Goal: Information Seeking & Learning: Get advice/opinions

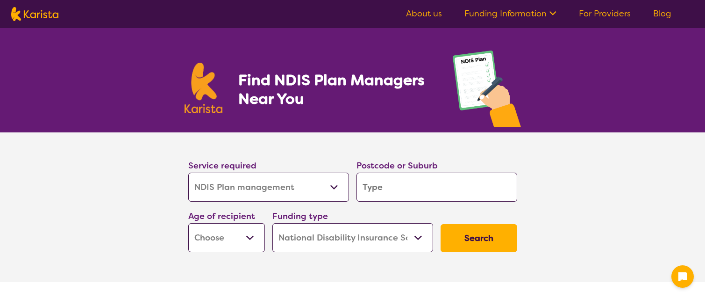
select select "NDIS Plan management"
select select "NDIS"
select select "NDIS Plan management"
select select "NDIS"
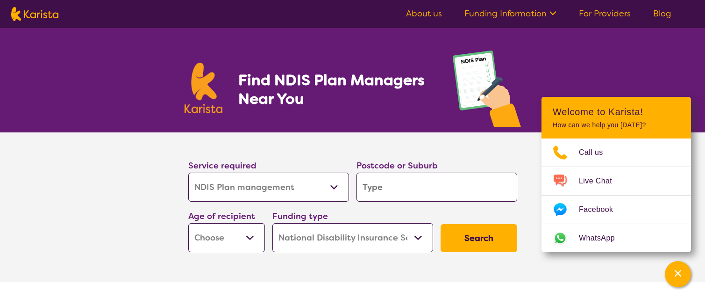
click at [335, 187] on select "Allied Health Assistant Assessment ([MEDICAL_DATA] or [MEDICAL_DATA]) Behaviour…" at bounding box center [268, 186] width 161 height 29
click at [281, 188] on select "Allied Health Assistant Assessment ([MEDICAL_DATA] or [MEDICAL_DATA]) Behaviour…" at bounding box center [268, 186] width 161 height 29
click at [376, 191] on input "search" at bounding box center [437, 186] width 161 height 29
type input "7"
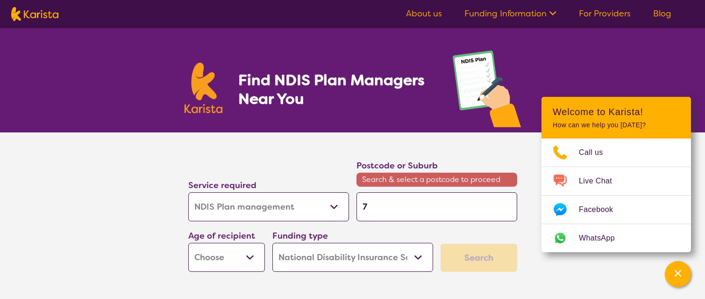
type input "70"
type input "701"
type input "7011"
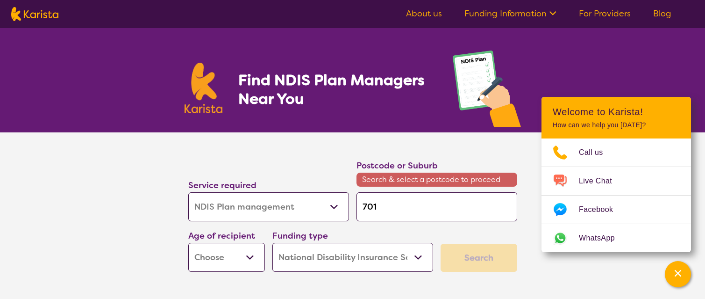
type input "7011"
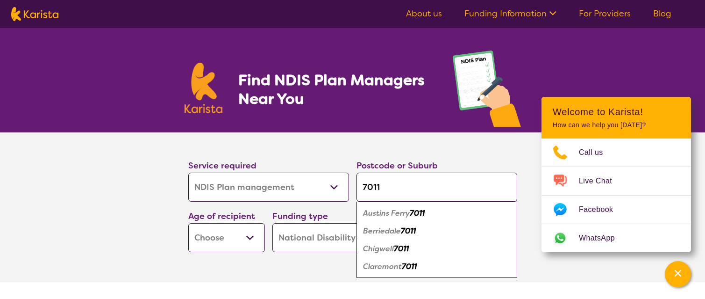
type input "7011"
click at [392, 264] on em "Claremont" at bounding box center [382, 266] width 39 height 10
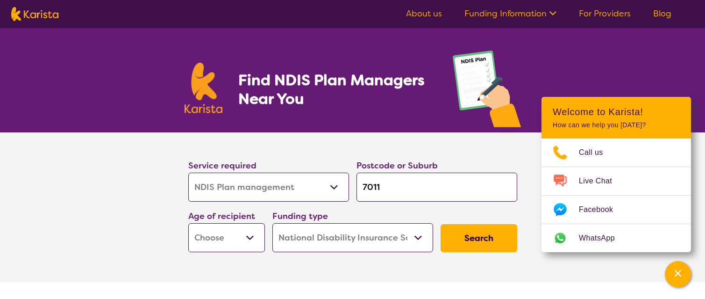
click at [250, 240] on select "Early Childhood - 0 to 9 Child - 10 to 11 Adolescent - 12 to 17 Adult - 18 to 6…" at bounding box center [226, 237] width 77 height 29
select select "AD"
click at [188, 223] on select "Early Childhood - 0 to 9 Child - 10 to 11 Adolescent - 12 to 17 Adult - 18 to 6…" at bounding box center [226, 237] width 77 height 29
select select "AD"
click at [420, 236] on select "Home Care Package (HCP) National Disability Insurance Scheme (NDIS) I don't know" at bounding box center [352, 237] width 161 height 29
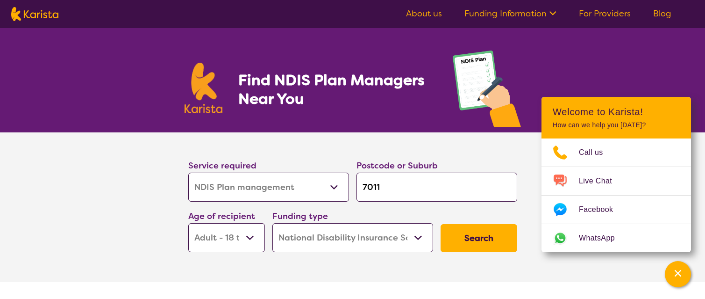
click at [420, 236] on select "Home Care Package (HCP) National Disability Insurance Scheme (NDIS) I don't know" at bounding box center [352, 237] width 161 height 29
click at [461, 240] on button "Search" at bounding box center [479, 238] width 77 height 28
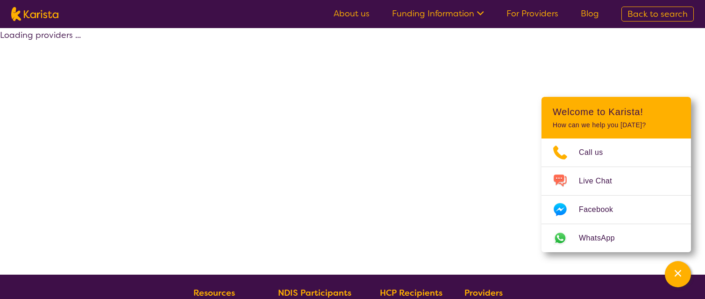
select select "by_score"
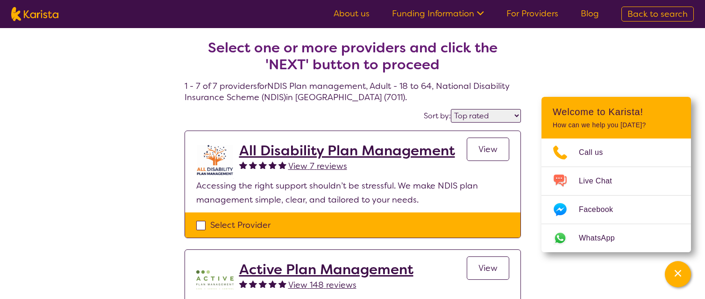
select select "NDIS Plan management"
select select "AD"
select select "NDIS"
select select "NDIS Plan management"
select select "AD"
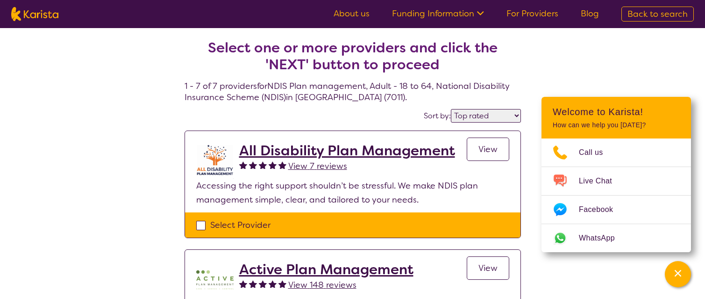
select select "NDIS"
